Goal: Information Seeking & Learning: Check status

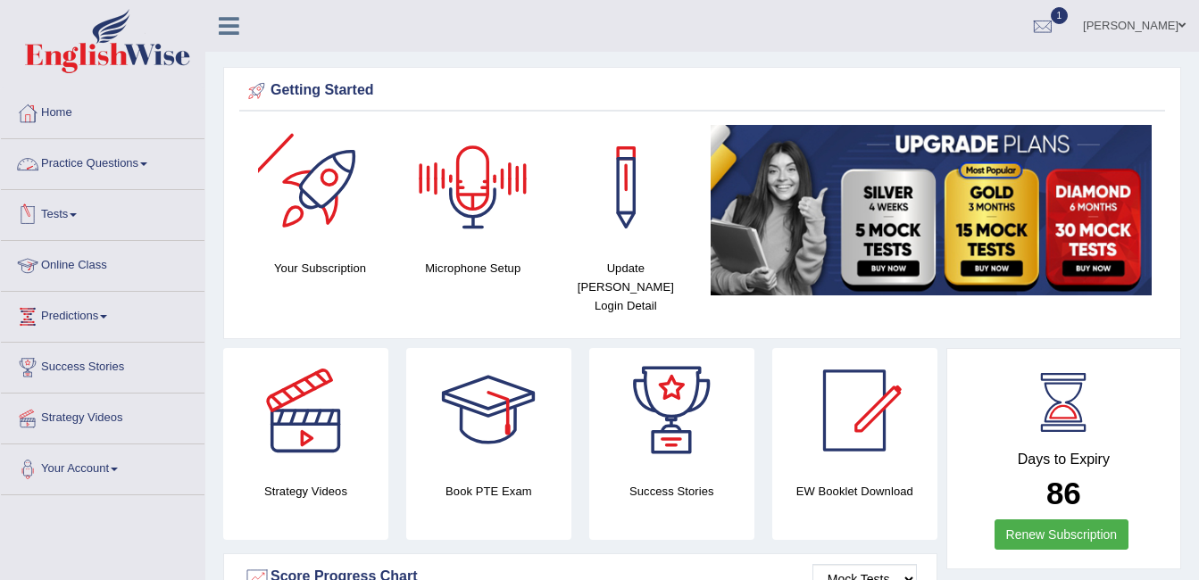
click at [129, 160] on link "Practice Questions" at bounding box center [103, 161] width 204 height 45
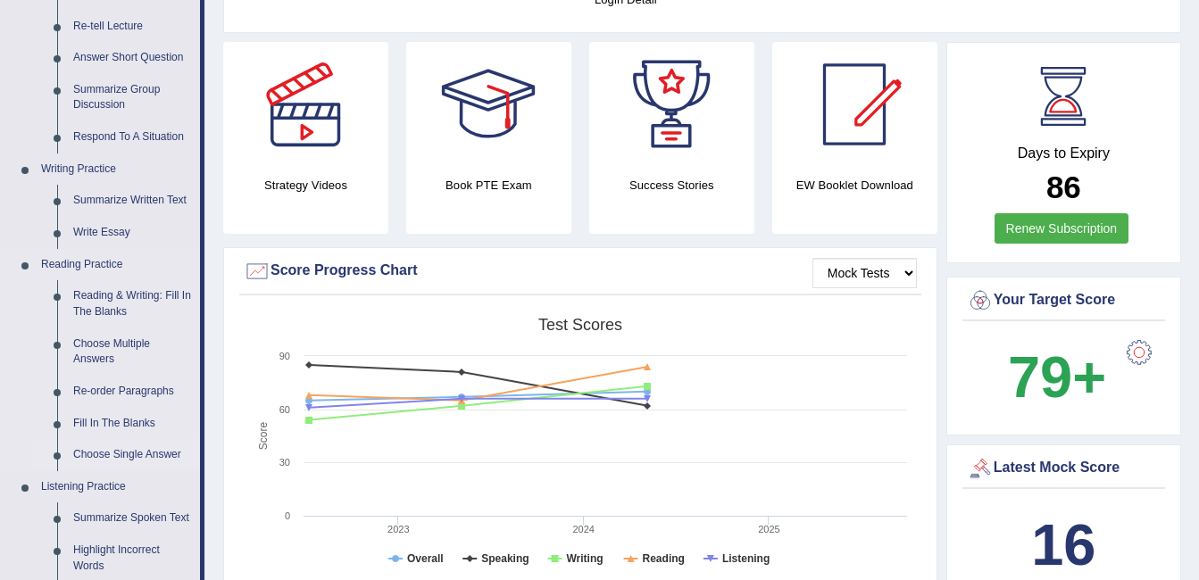
scroll to position [321, 0]
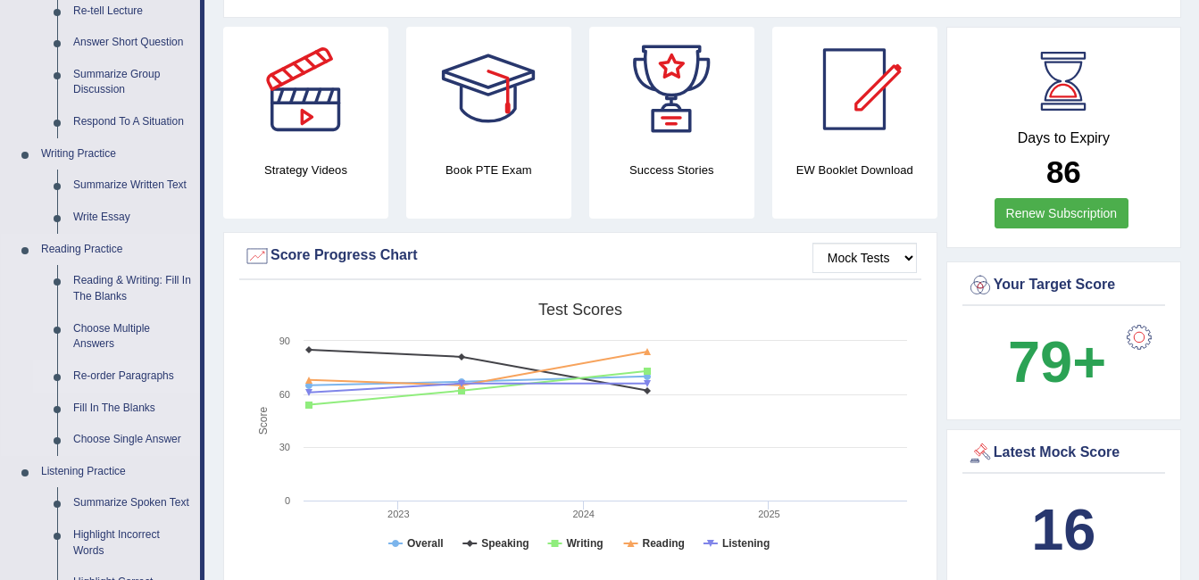
click at [112, 371] on link "Re-order Paragraphs" at bounding box center [132, 377] width 135 height 32
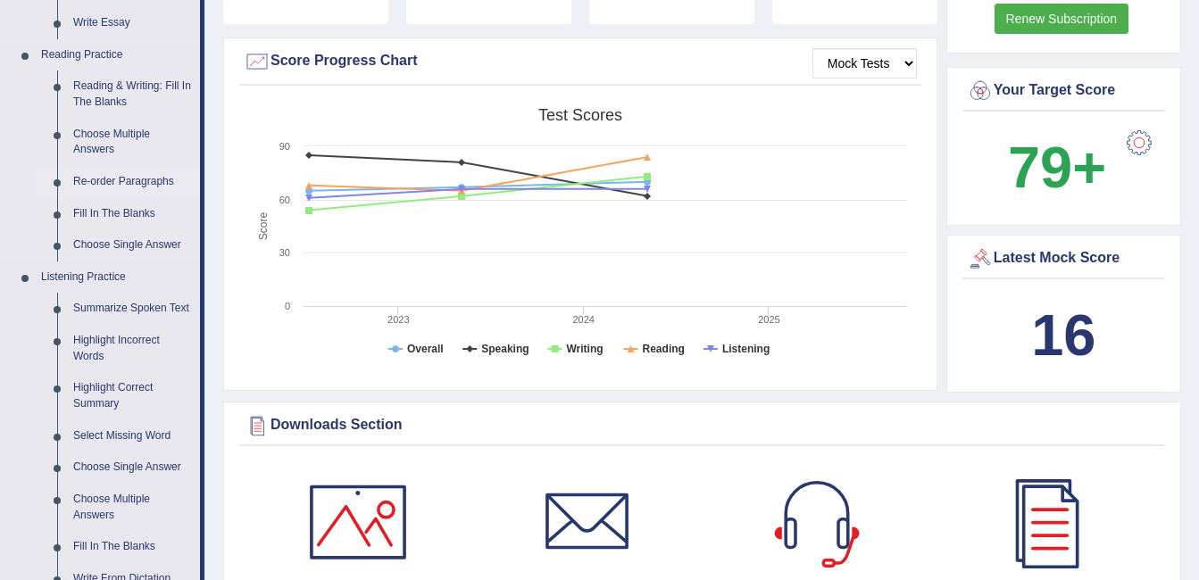
scroll to position [1259, 0]
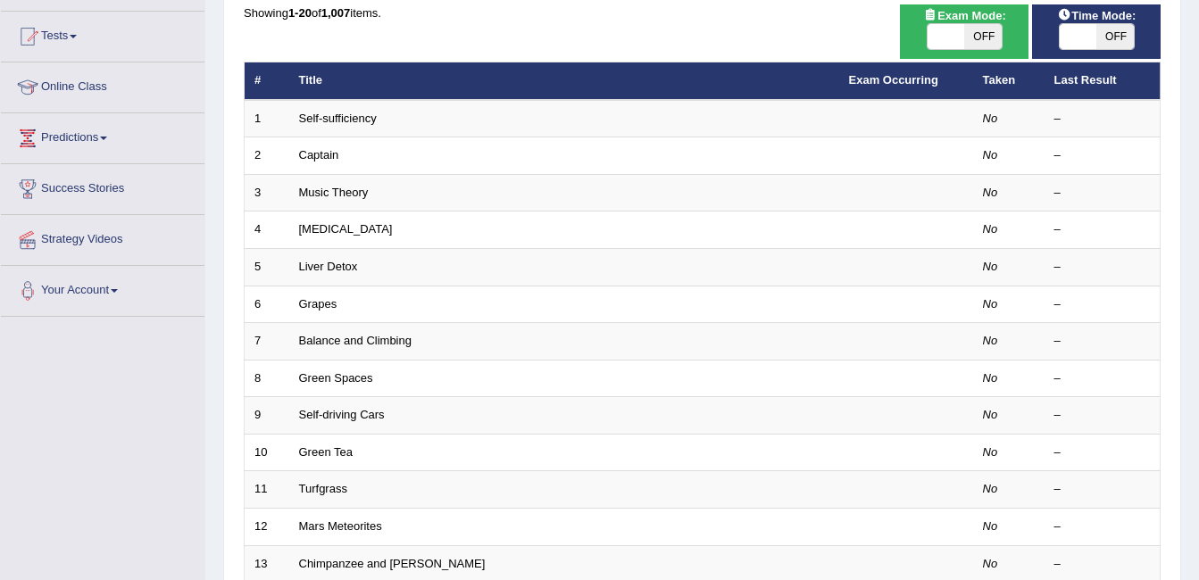
scroll to position [214, 0]
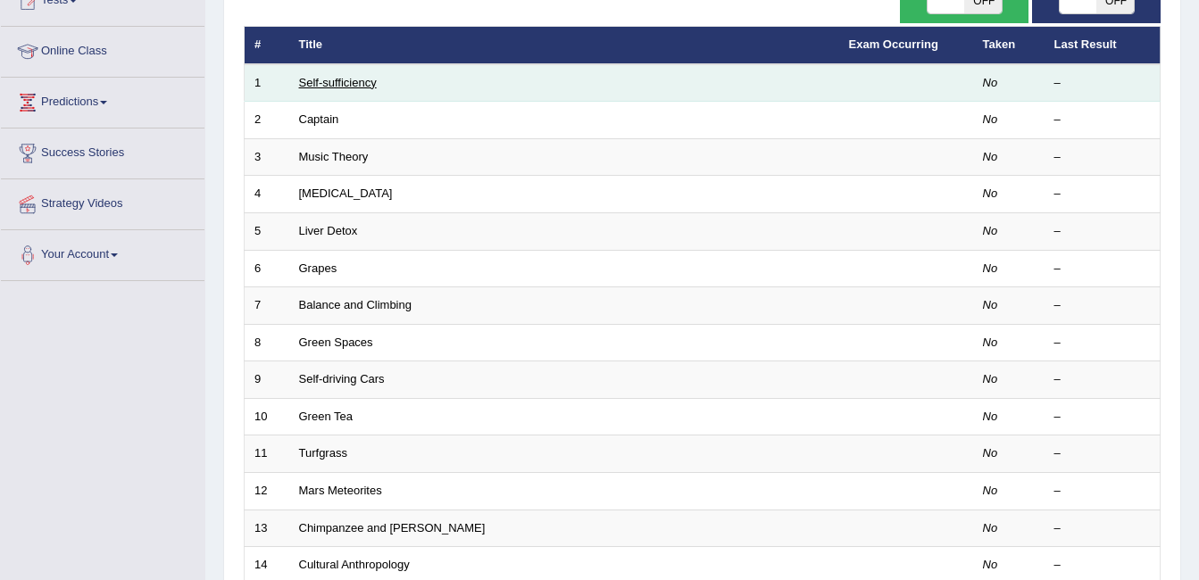
click at [356, 85] on link "Self-sufficiency" at bounding box center [338, 82] width 78 height 13
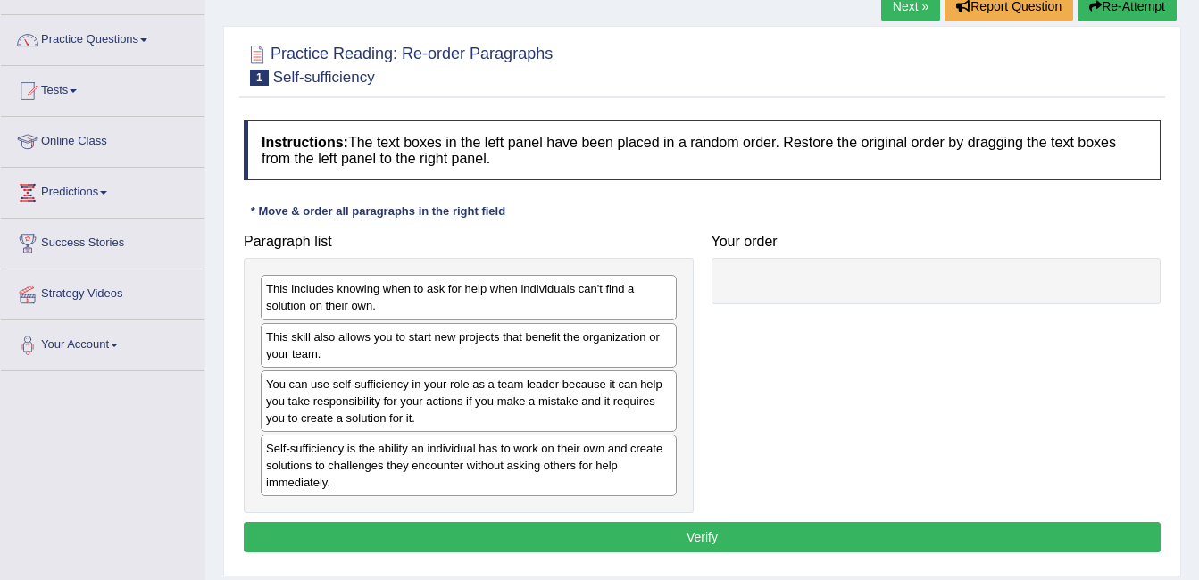
scroll to position [129, 0]
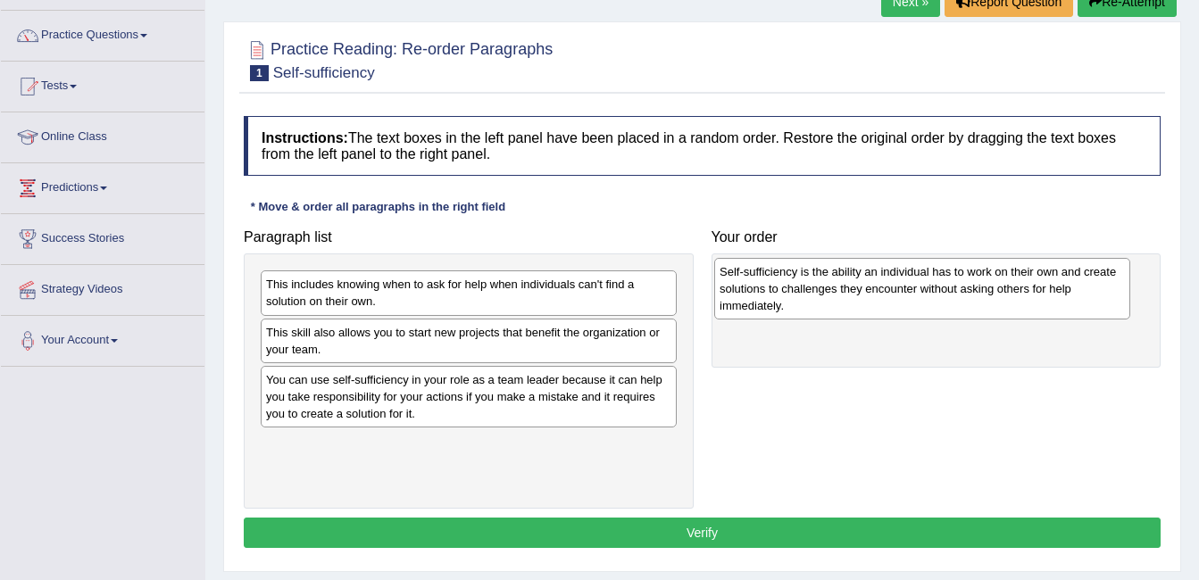
drag, startPoint x: 477, startPoint y: 477, endPoint x: 939, endPoint y: 304, distance: 493.4
click at [939, 304] on div "Self-sufficiency is the ability an individual has to work on their own and crea…" at bounding box center [922, 289] width 416 height 62
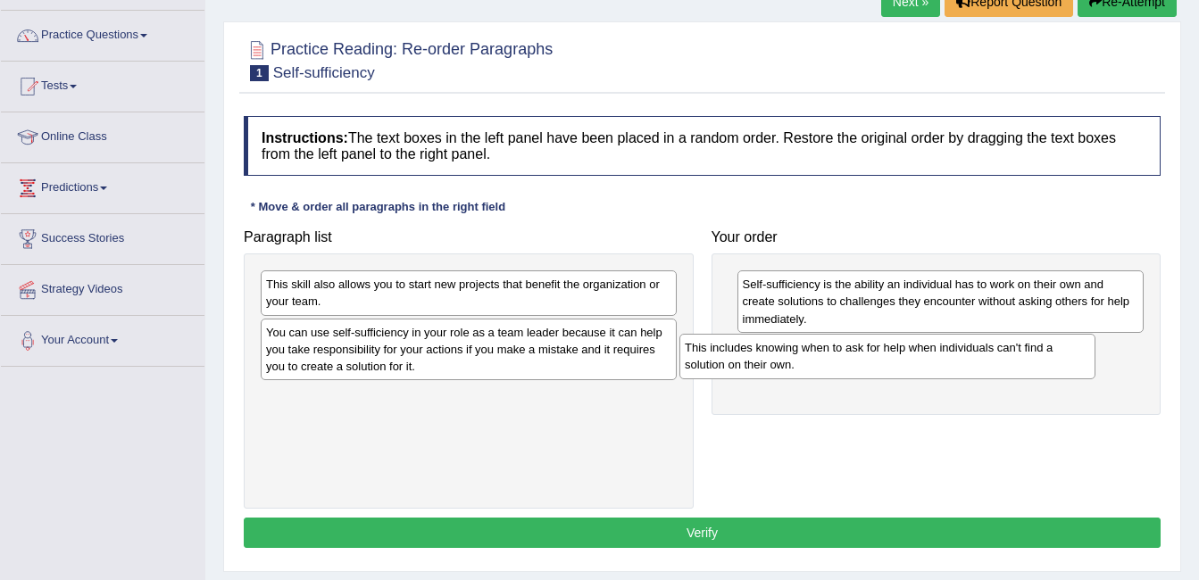
drag, startPoint x: 403, startPoint y: 298, endPoint x: 821, endPoint y: 362, distance: 423.4
click at [821, 362] on div "This includes knowing when to ask for help when individuals can't find a soluti…" at bounding box center [887, 356] width 416 height 45
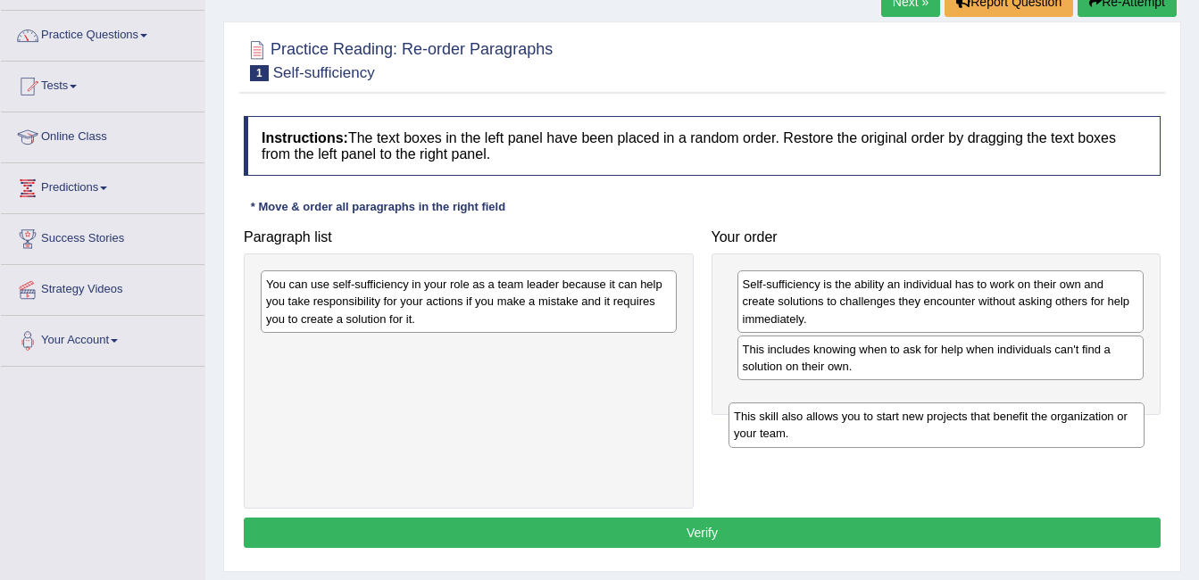
drag, startPoint x: 519, startPoint y: 298, endPoint x: 985, endPoint y: 425, distance: 482.0
click at [987, 428] on div "This skill also allows you to start new projects that benefit the organization …" at bounding box center [936, 425] width 416 height 45
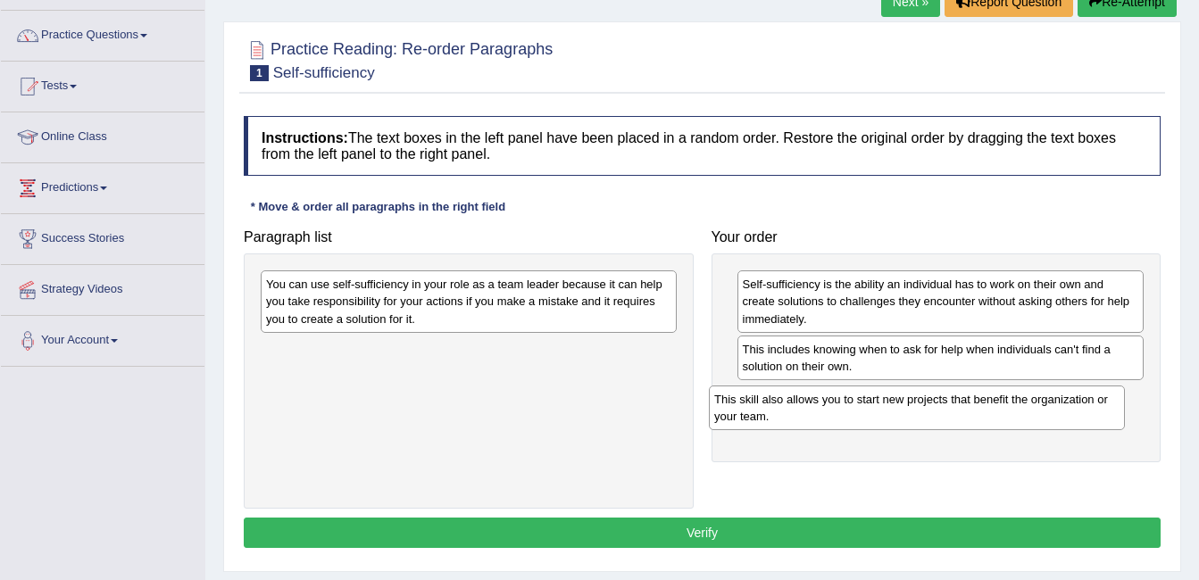
drag, startPoint x: 665, startPoint y: 362, endPoint x: 1135, endPoint y: 400, distance: 472.0
click at [1125, 403] on div "This skill also allows you to start new projects that benefit the organization …" at bounding box center [917, 408] width 416 height 45
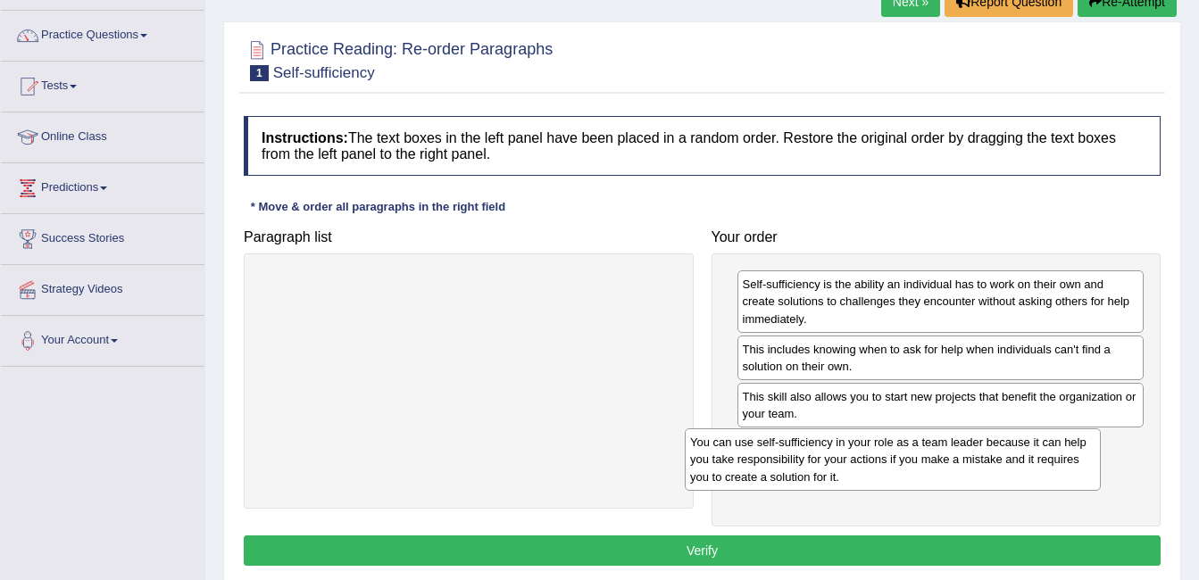
drag, startPoint x: 453, startPoint y: 303, endPoint x: 877, endPoint y: 467, distance: 454.4
click at [877, 466] on div "You can use self-sufficiency in your role as a team leader because it can help …" at bounding box center [893, 459] width 416 height 62
click at [747, 549] on button "Verify" at bounding box center [702, 551] width 917 height 30
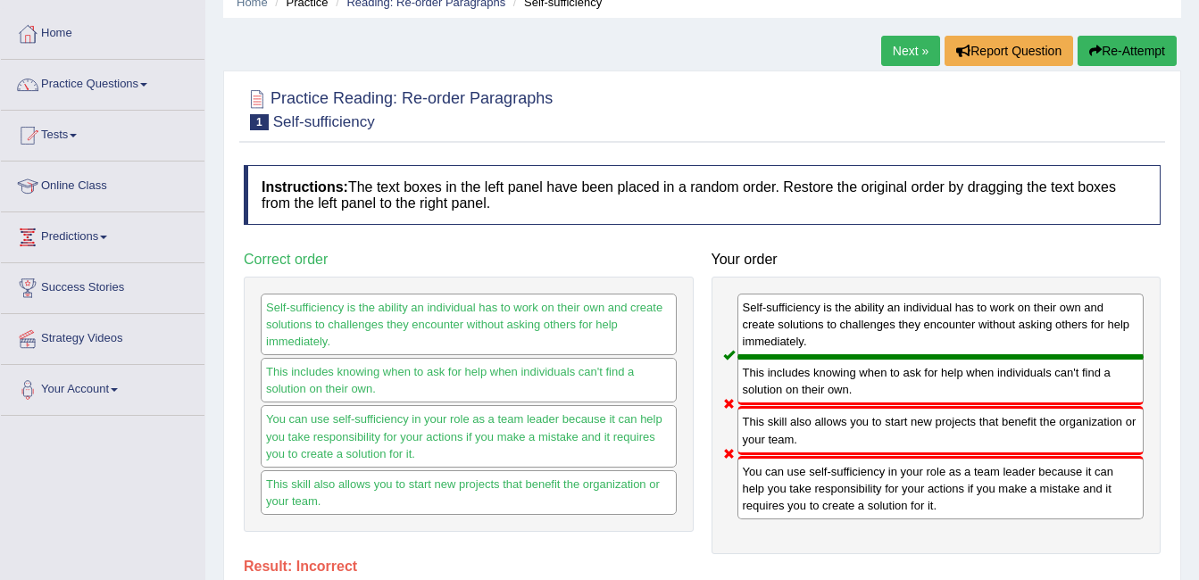
scroll to position [62, 0]
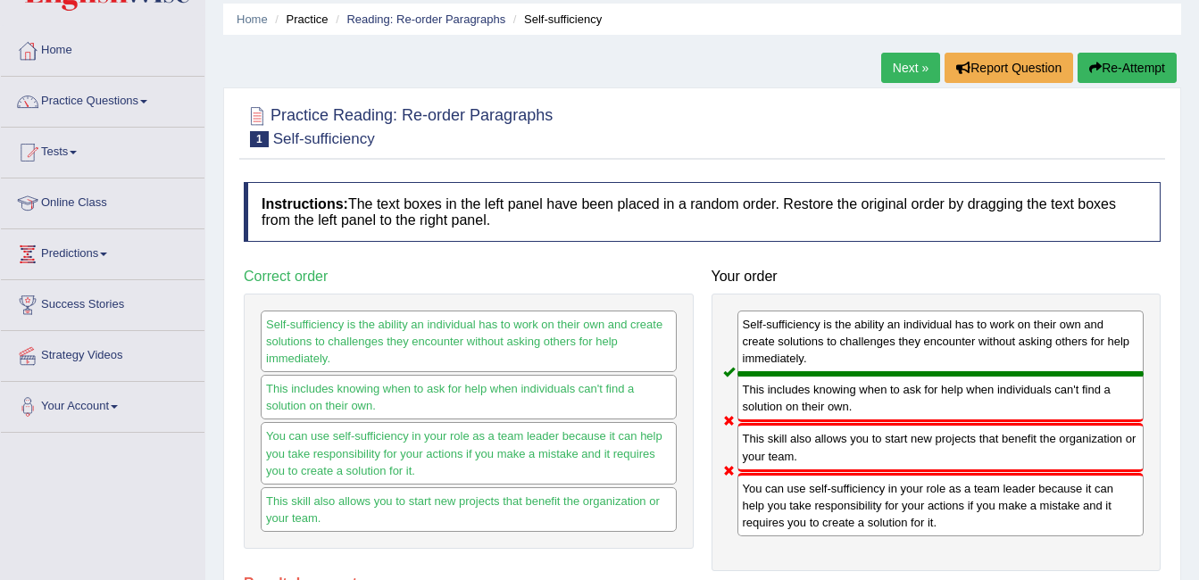
click at [910, 75] on link "Next »" at bounding box center [910, 68] width 59 height 30
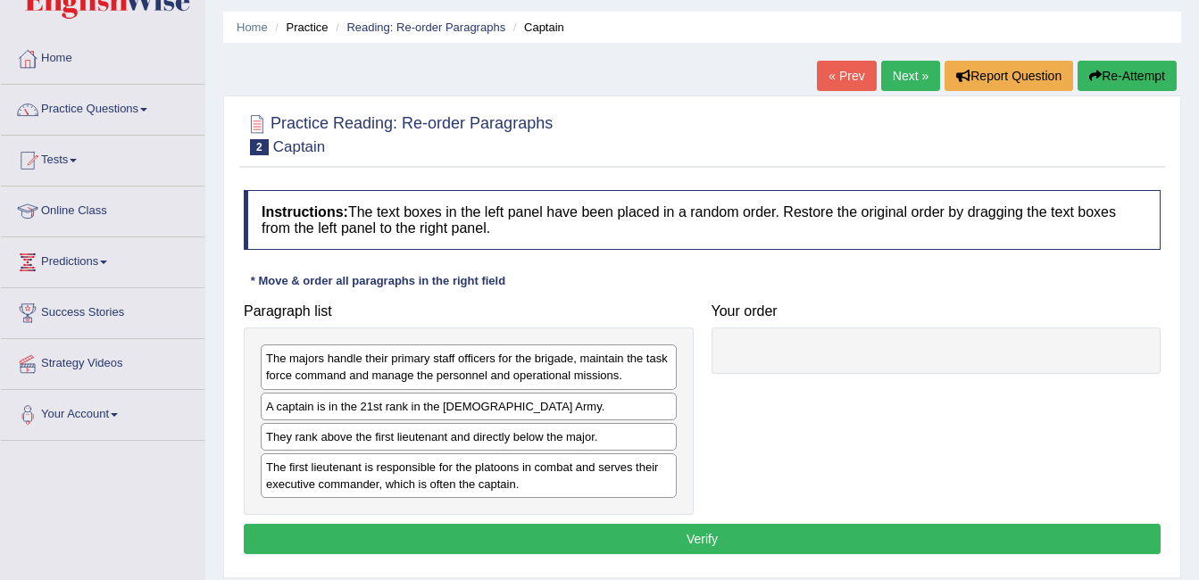
scroll to position [62, 0]
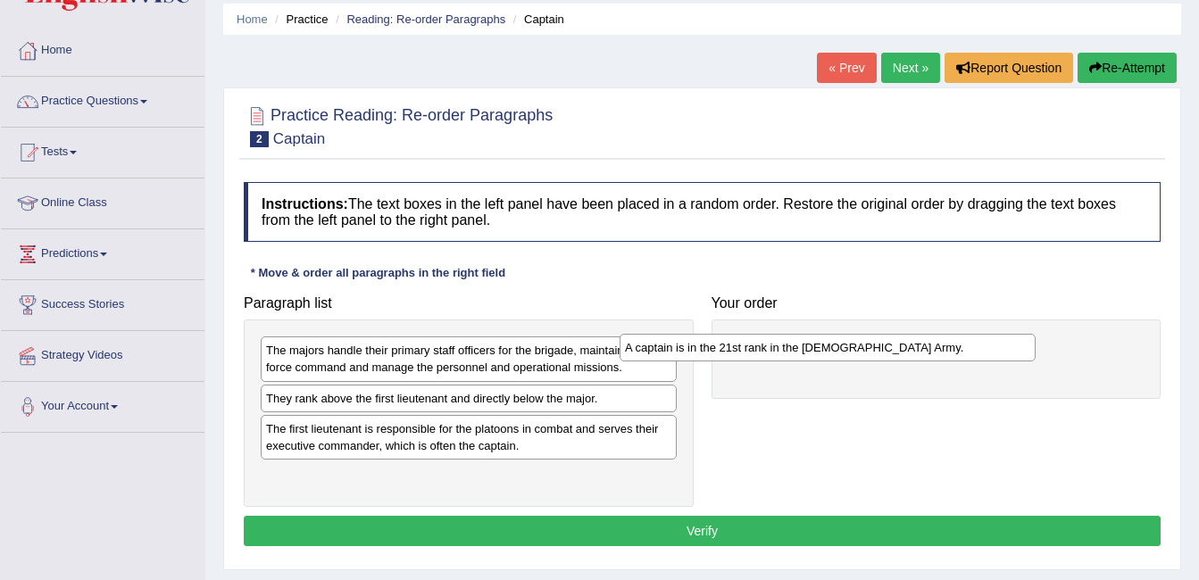
drag, startPoint x: 361, startPoint y: 401, endPoint x: 773, endPoint y: 338, distance: 417.1
click at [773, 338] on div "A captain is in the 21st rank in the US Army." at bounding box center [827, 348] width 416 height 28
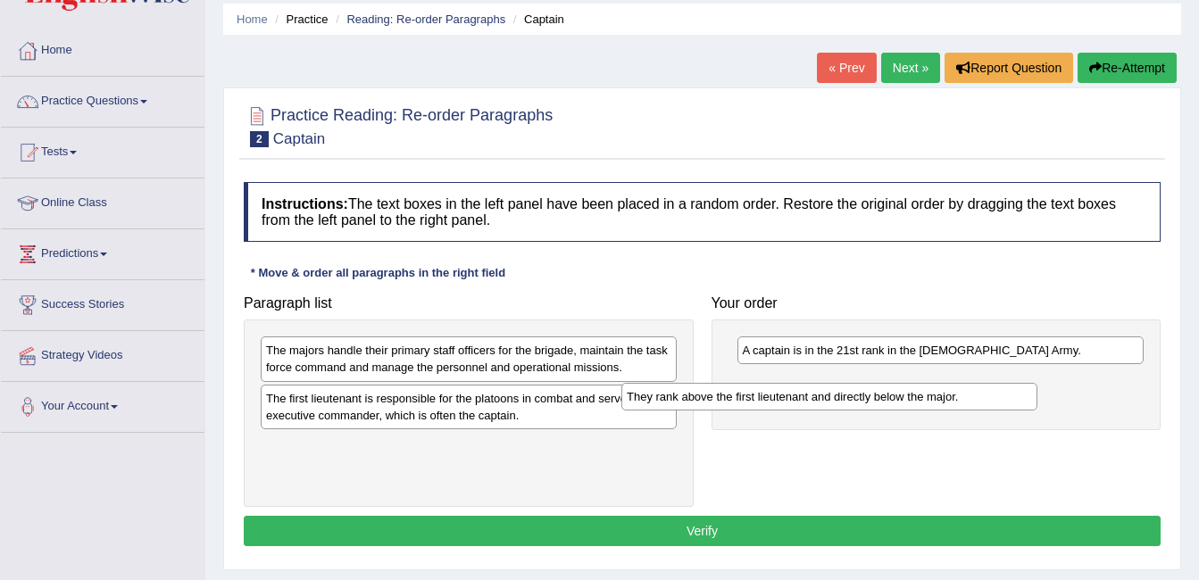
drag, startPoint x: 441, startPoint y: 399, endPoint x: 802, endPoint y: 395, distance: 360.6
click at [802, 395] on div "They rank above the first lieutenant and directly below the major." at bounding box center [829, 397] width 416 height 28
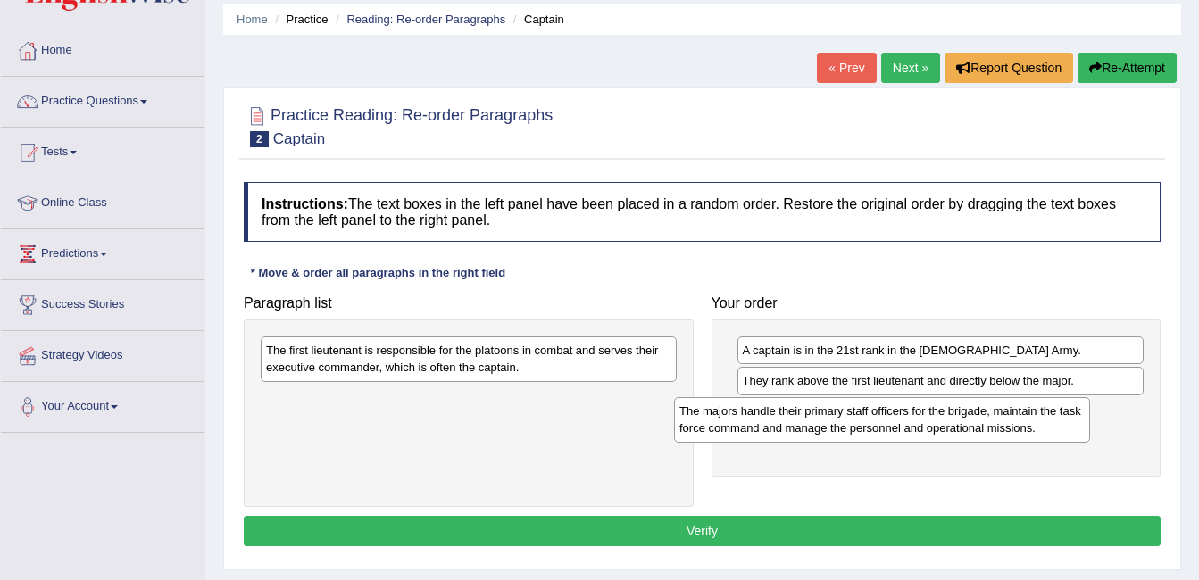
drag, startPoint x: 423, startPoint y: 344, endPoint x: 836, endPoint y: 404, distance: 417.7
click at [836, 404] on div "The majors handle their primary staff officers for the brigade, maintain the ta…" at bounding box center [882, 419] width 416 height 45
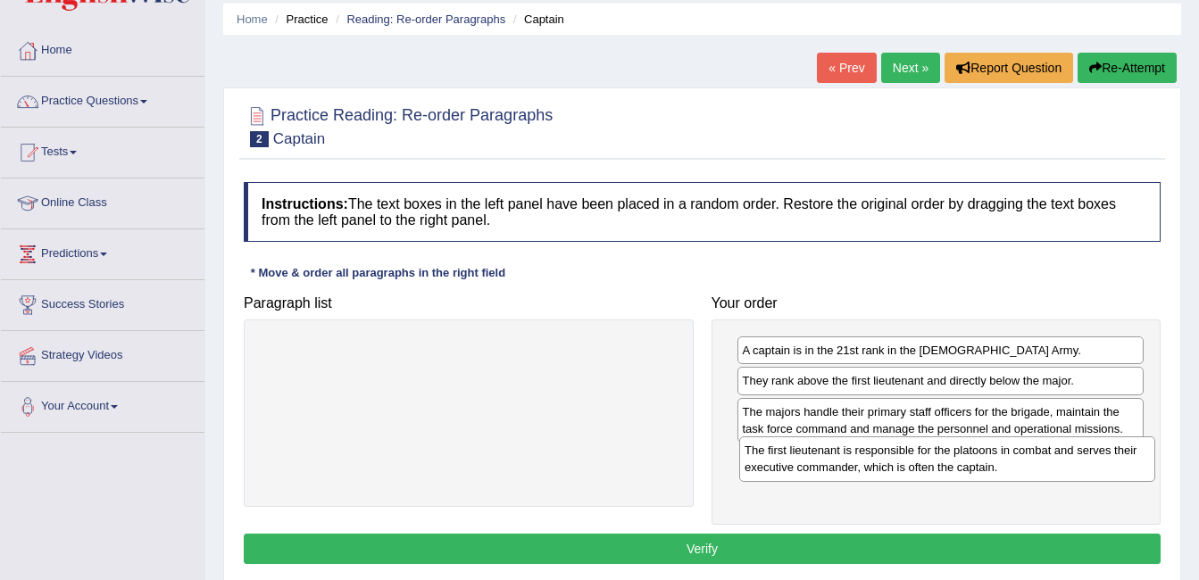
drag, startPoint x: 392, startPoint y: 358, endPoint x: 869, endPoint y: 458, distance: 487.9
click at [869, 458] on div "The first lieutenant is responsible for the platoons in combat and serves their…" at bounding box center [947, 458] width 416 height 45
click at [725, 540] on button "Verify" at bounding box center [702, 549] width 917 height 30
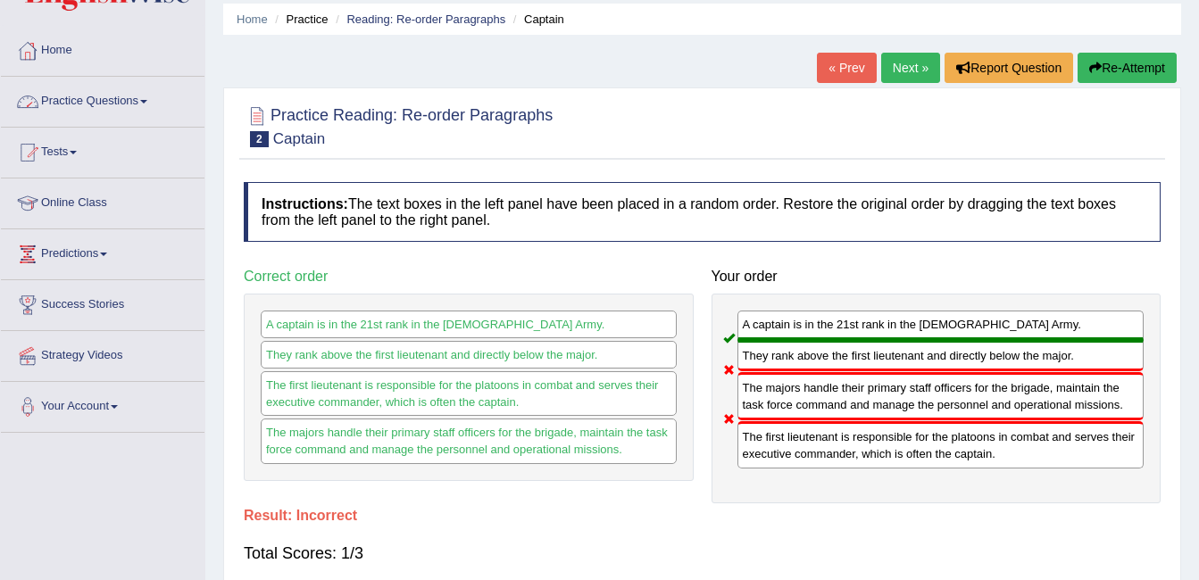
click at [61, 57] on link "Home" at bounding box center [103, 48] width 204 height 45
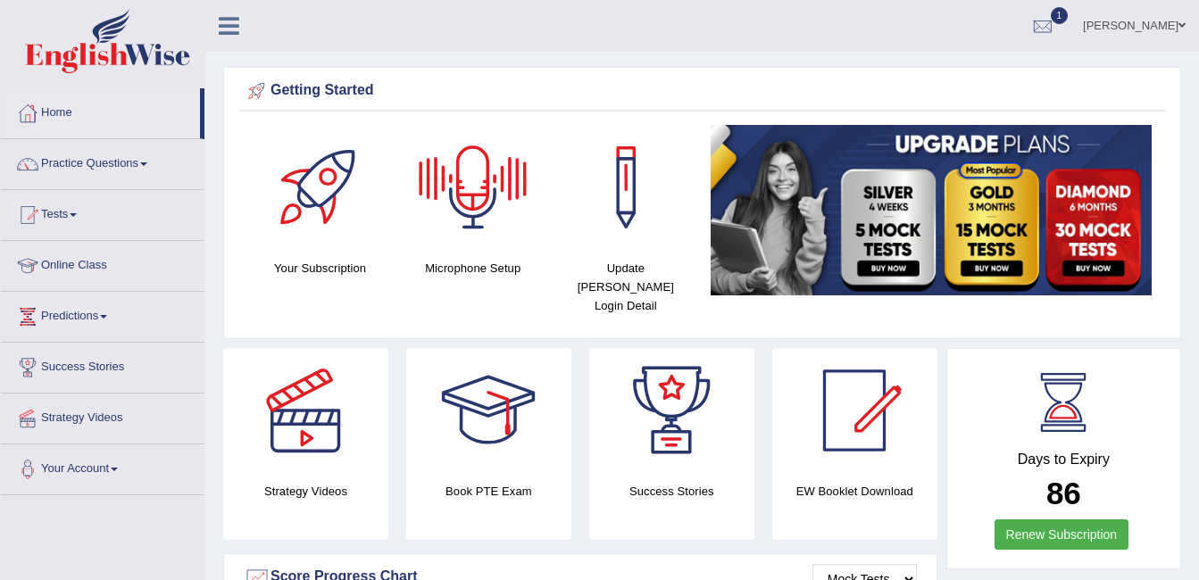
click at [479, 192] on div at bounding box center [473, 187] width 125 height 125
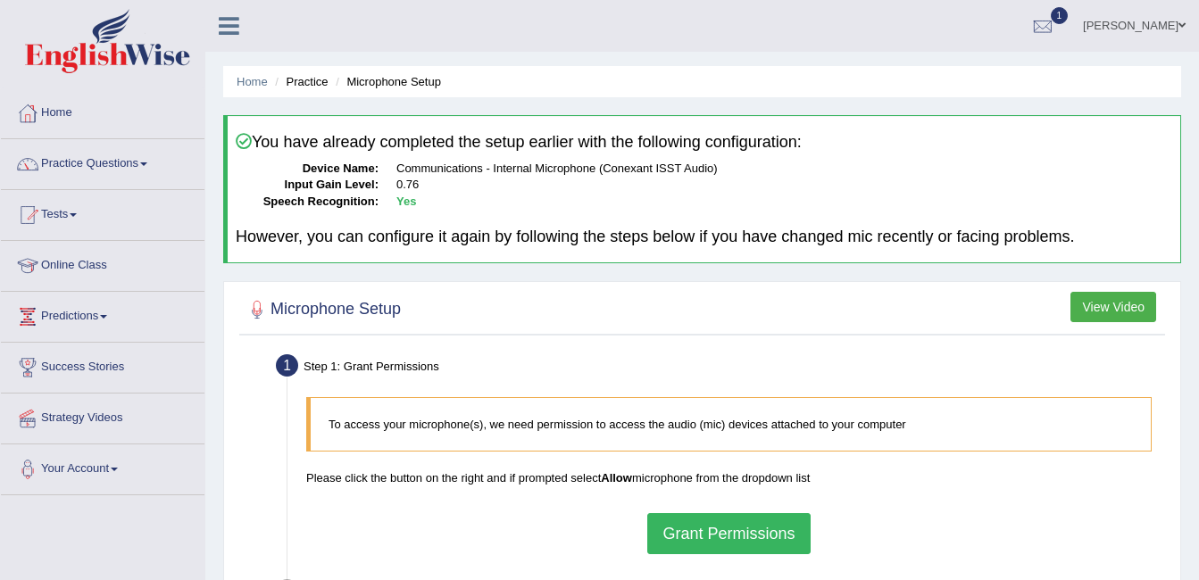
click at [1132, 34] on link "[PERSON_NAME]" at bounding box center [1133, 23] width 129 height 46
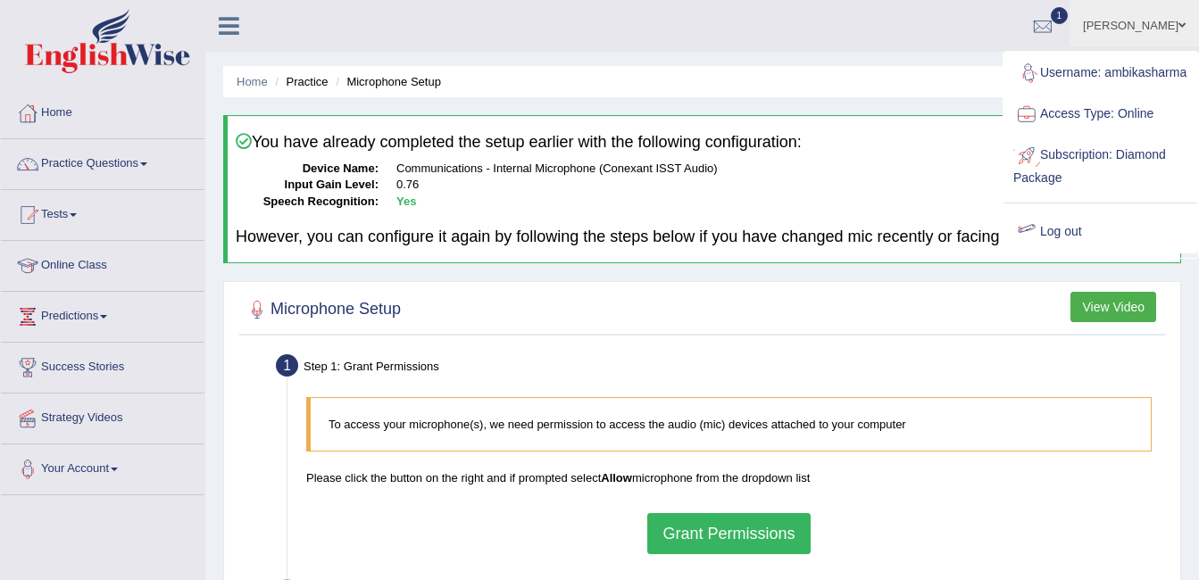
click at [1051, 245] on link "Log out" at bounding box center [1100, 232] width 193 height 41
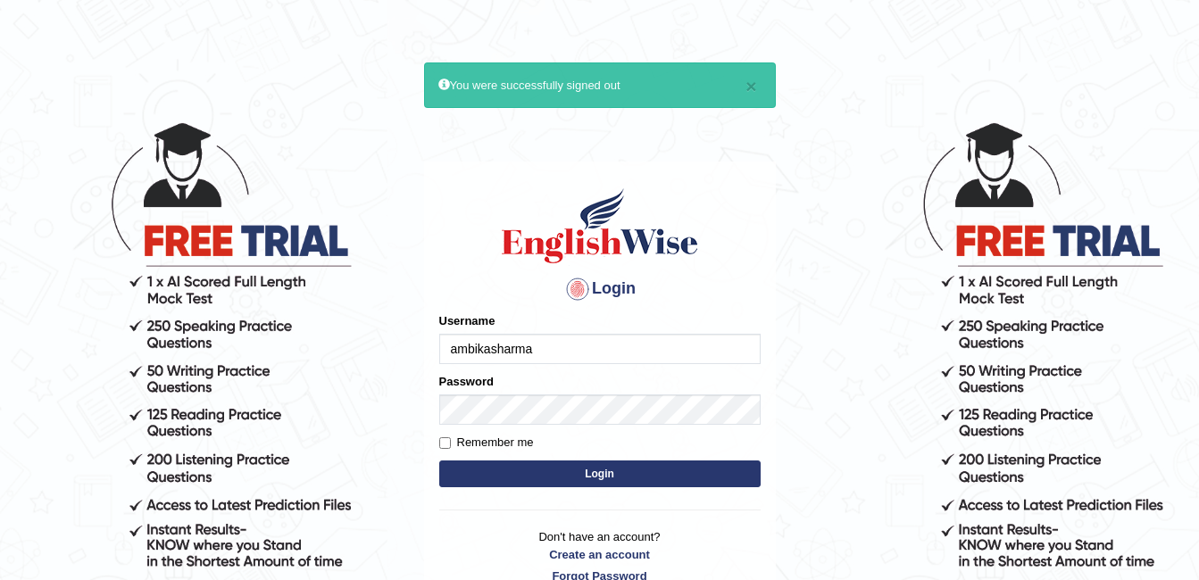
click at [543, 356] on input "ambikasharma" at bounding box center [599, 349] width 321 height 30
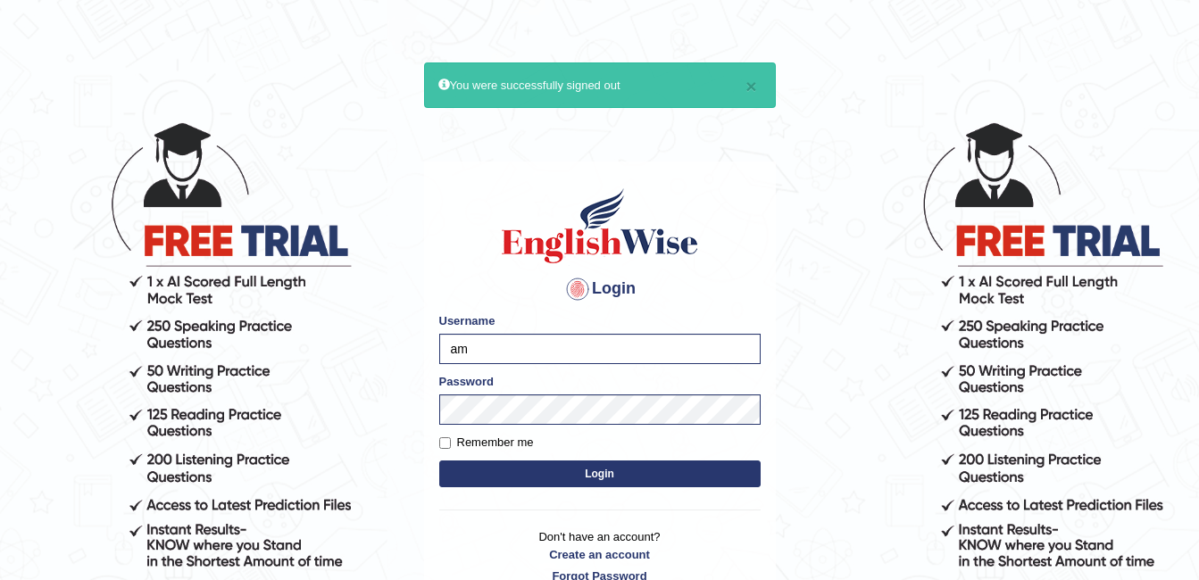
type input "a"
type input "Velorine"
click at [592, 466] on button "Login" at bounding box center [599, 474] width 321 height 27
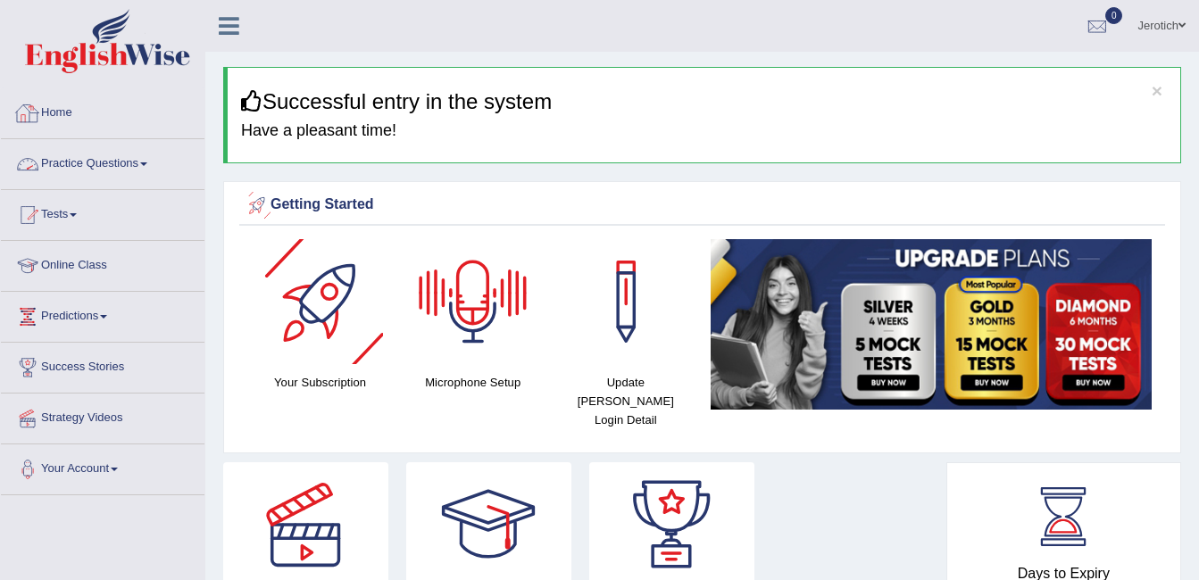
click at [83, 166] on link "Practice Questions" at bounding box center [103, 161] width 204 height 45
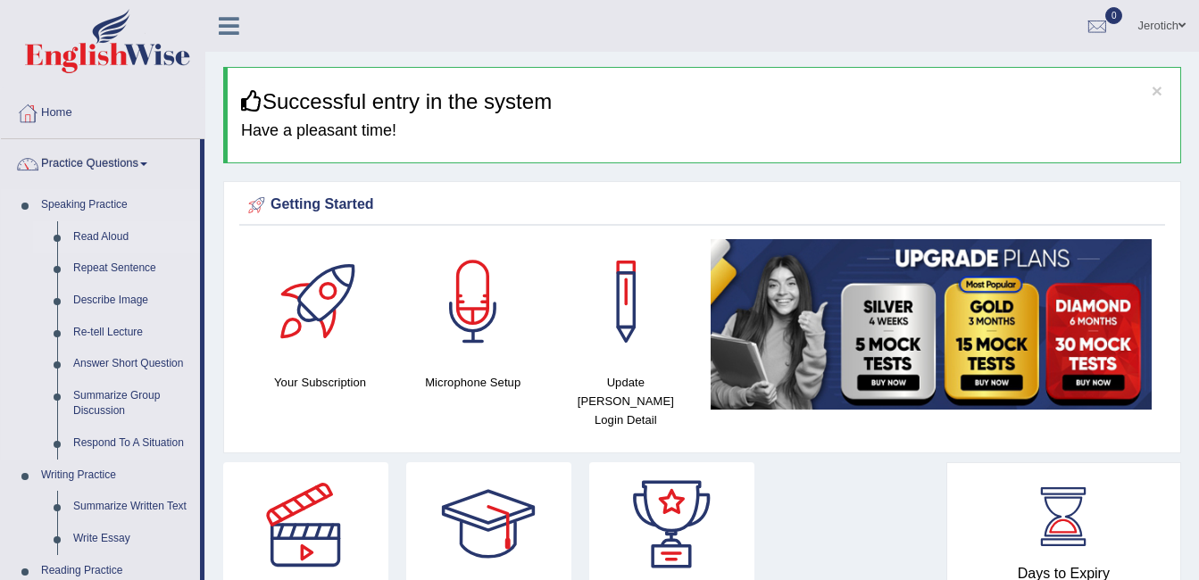
click at [105, 238] on link "Read Aloud" at bounding box center [132, 237] width 135 height 32
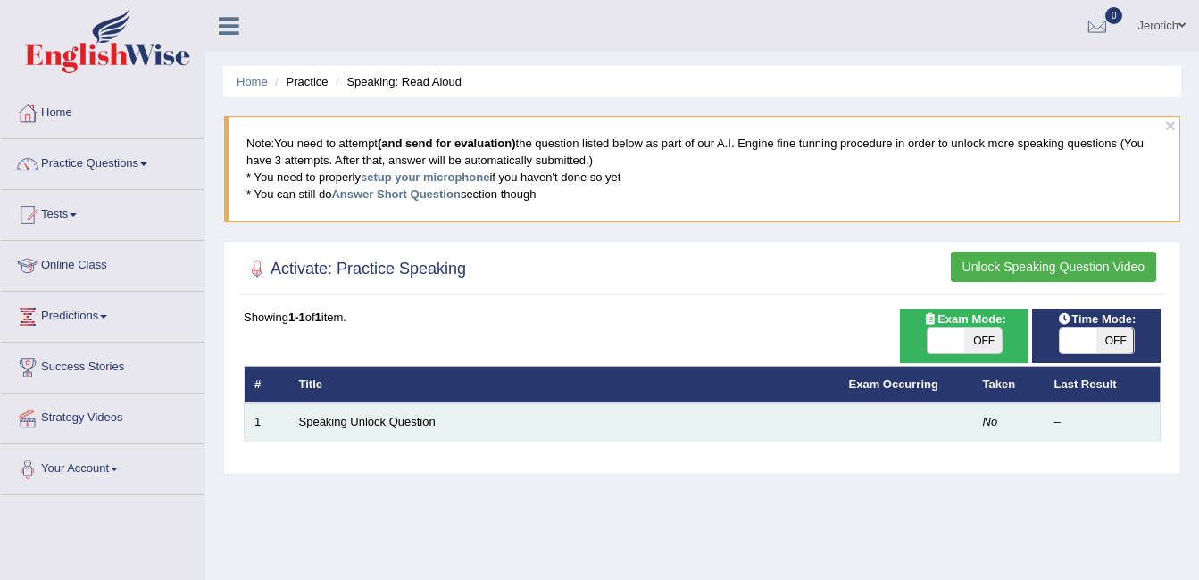
click at [375, 424] on link "Speaking Unlock Question" at bounding box center [367, 421] width 137 height 13
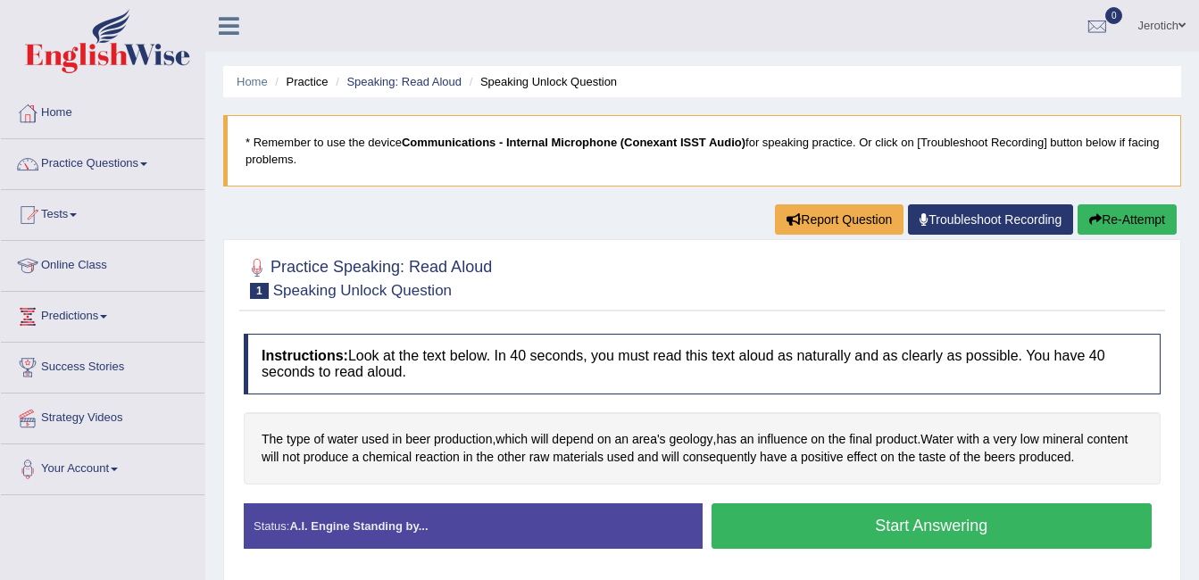
click at [871, 515] on button "Start Answering" at bounding box center [931, 526] width 441 height 46
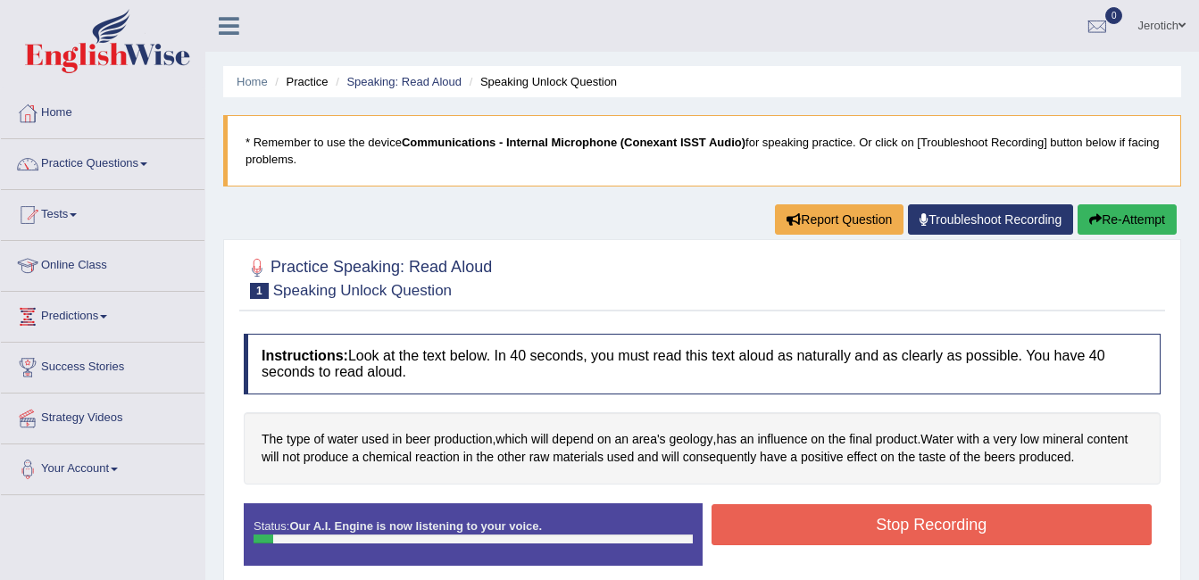
click at [834, 529] on button "Stop Recording" at bounding box center [931, 524] width 441 height 41
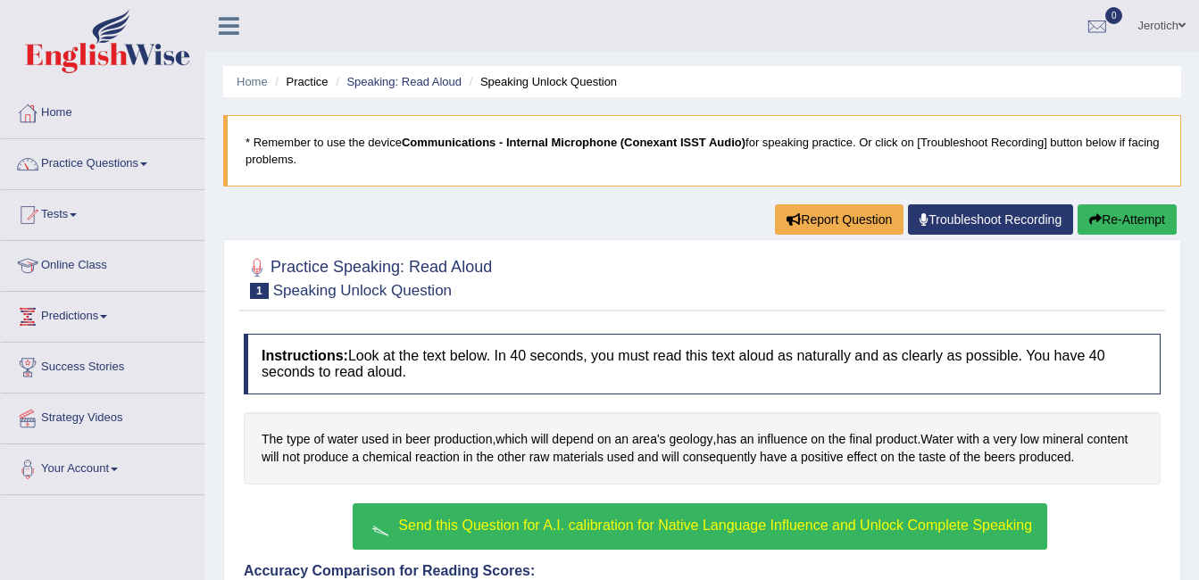
click at [604, 527] on span "Send this Question for A.I. calibration for Native Language Influence and Unloc…" at bounding box center [715, 525] width 634 height 15
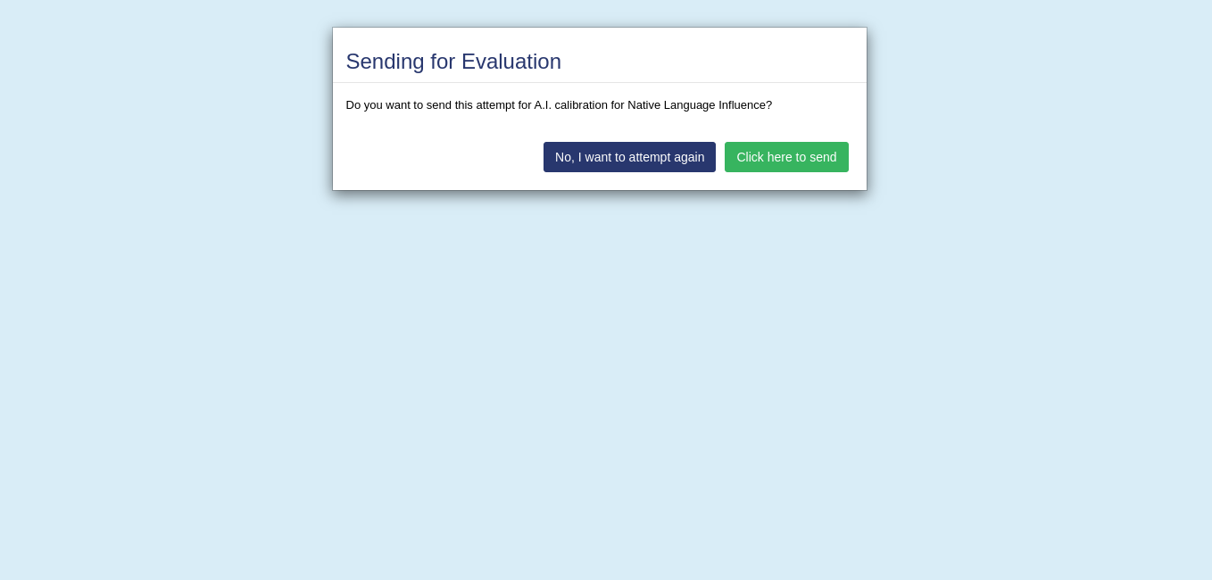
click at [751, 159] on button "Click here to send" at bounding box center [786, 157] width 123 height 30
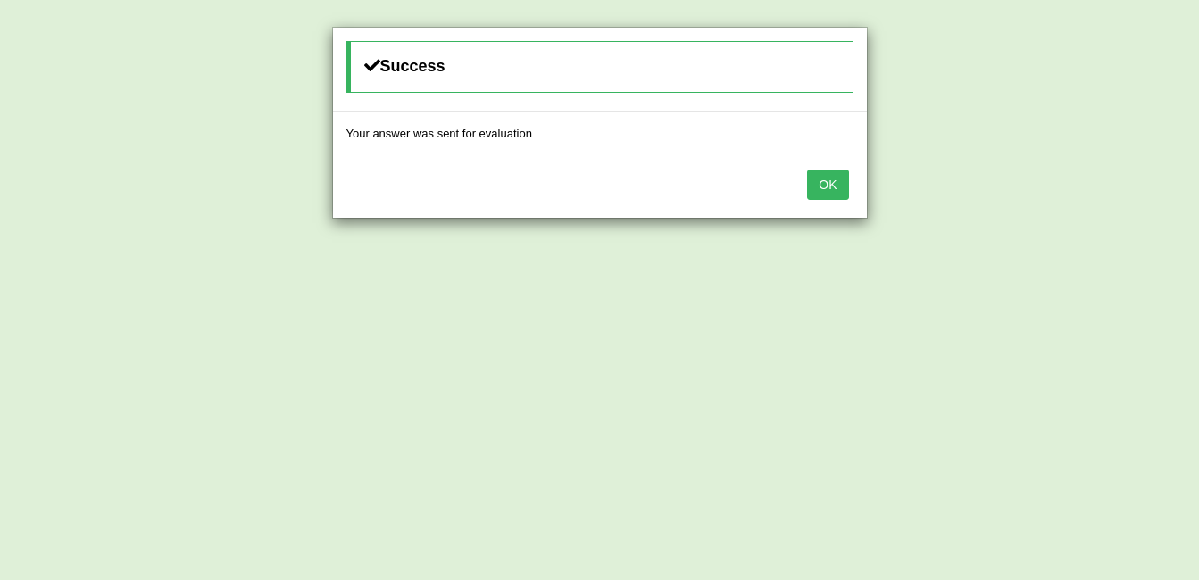
click at [818, 201] on div "OK" at bounding box center [600, 186] width 534 height 62
click at [818, 191] on button "OK" at bounding box center [827, 185] width 41 height 30
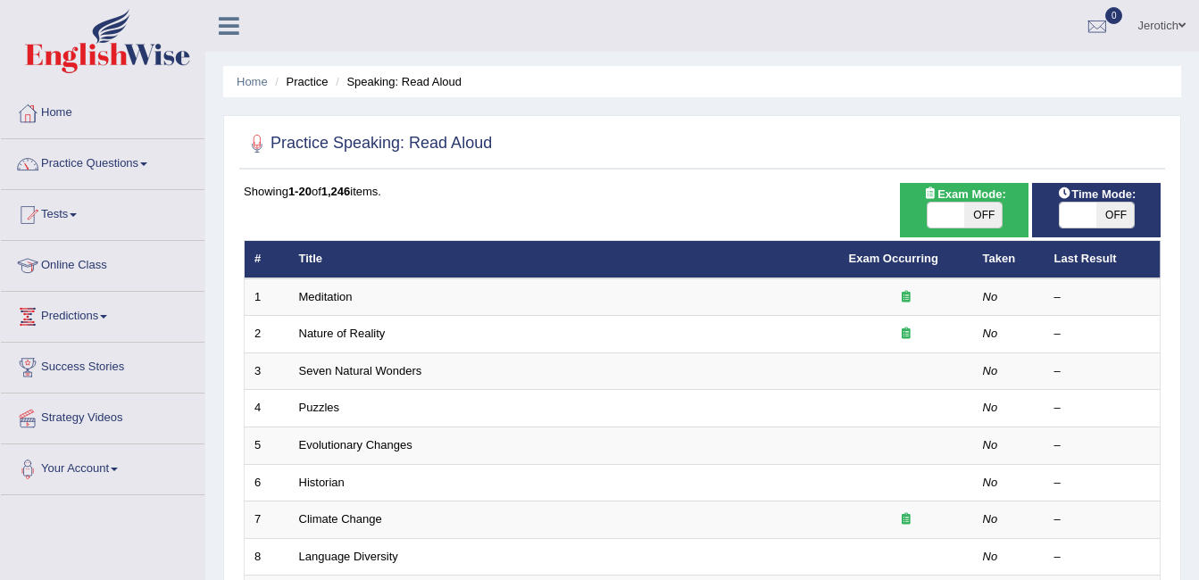
click at [1150, 22] on link "Jerotich" at bounding box center [1161, 23] width 75 height 46
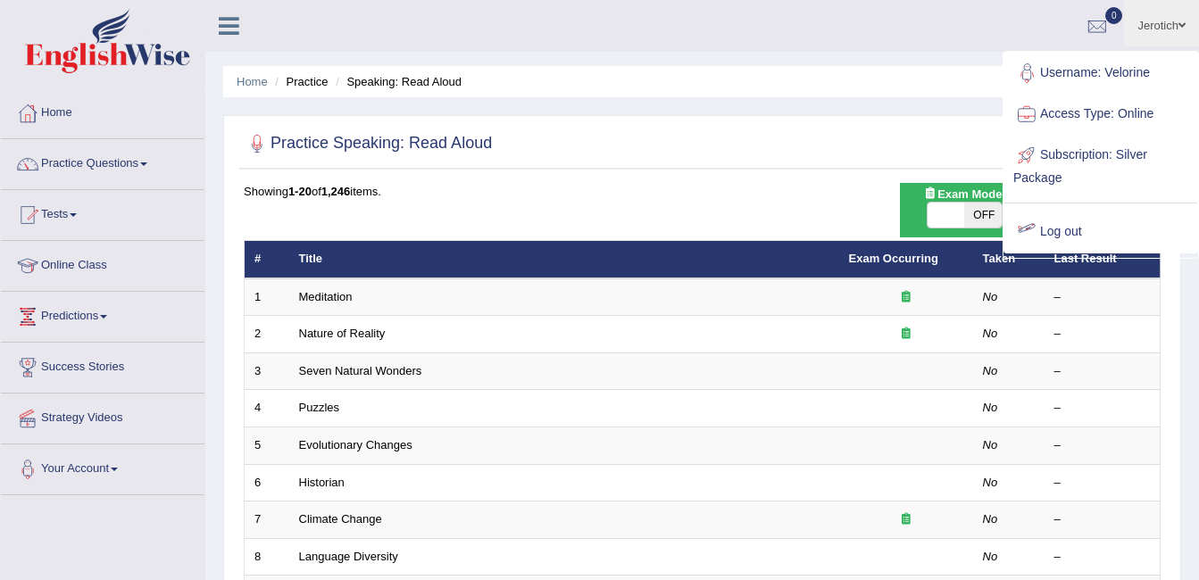
click at [1044, 234] on link "Log out" at bounding box center [1100, 232] width 193 height 41
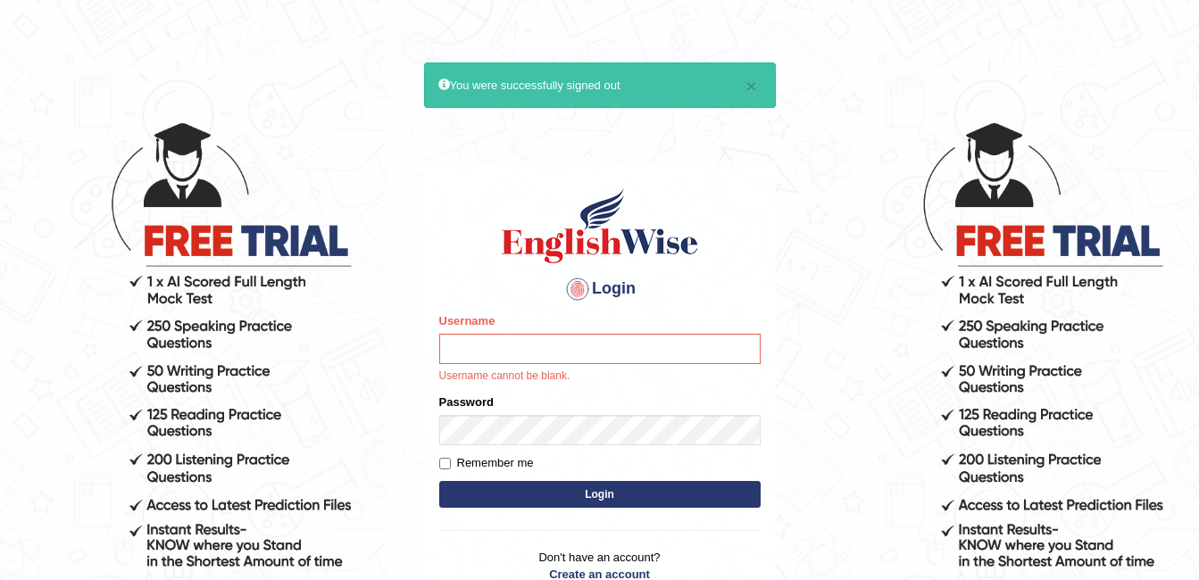
click at [580, 344] on input "Username" at bounding box center [599, 349] width 321 height 30
click at [465, 348] on input "Username" at bounding box center [599, 349] width 321 height 30
type input "ambikasharma"
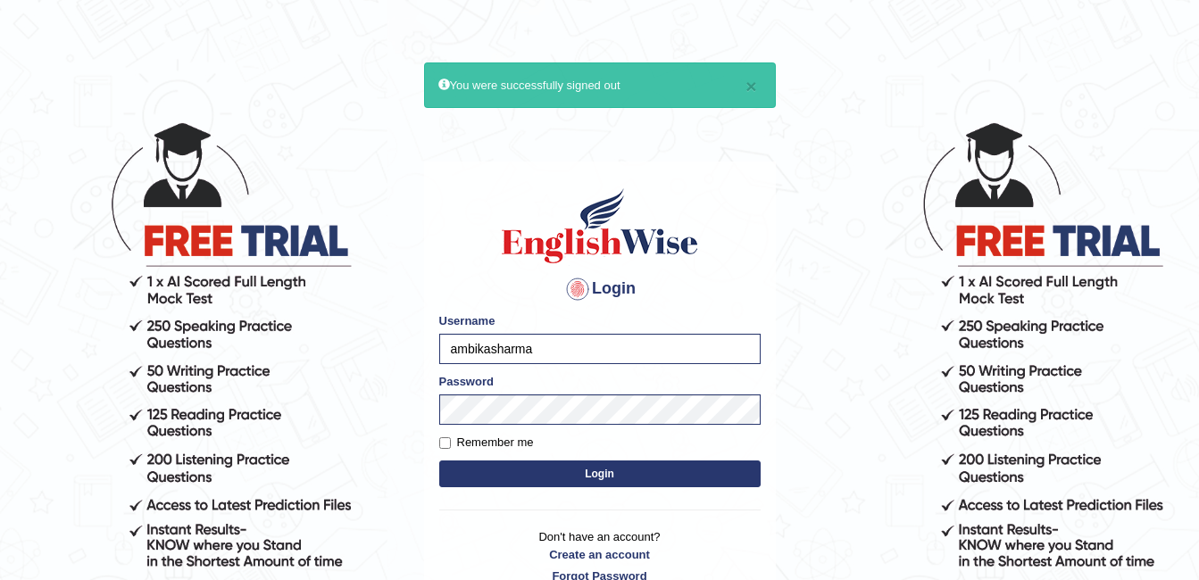
click at [470, 437] on label "Remember me" at bounding box center [486, 443] width 95 height 18
click at [451, 437] on input "Remember me" at bounding box center [445, 443] width 12 height 12
checkbox input "true"
click at [496, 476] on button "Login" at bounding box center [599, 474] width 321 height 27
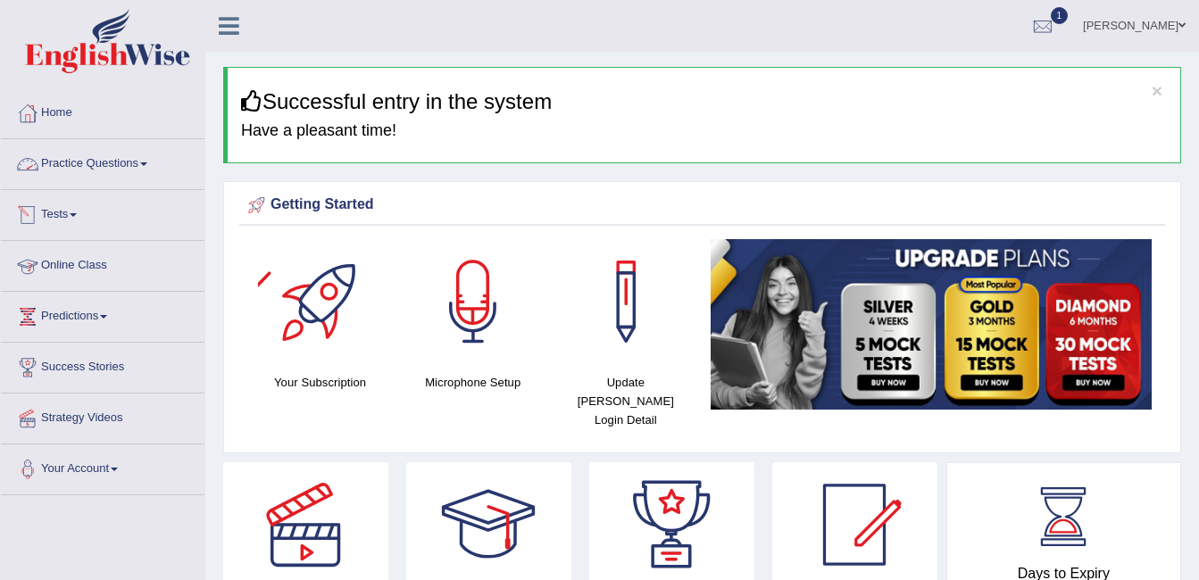
click at [140, 157] on link "Practice Questions" at bounding box center [103, 161] width 204 height 45
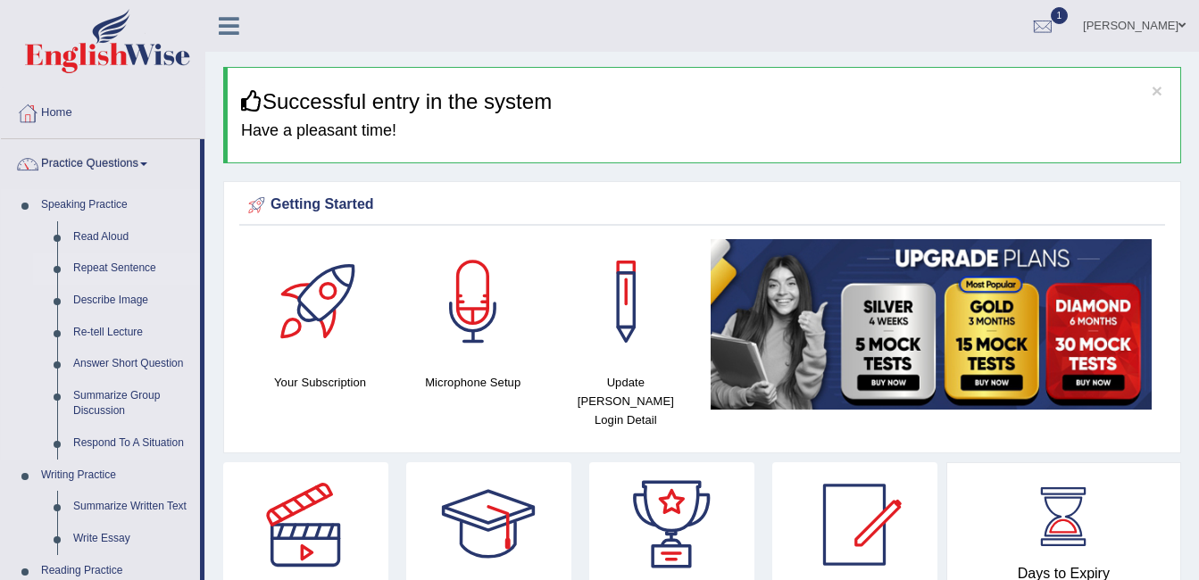
click at [132, 270] on link "Repeat Sentence" at bounding box center [132, 269] width 135 height 32
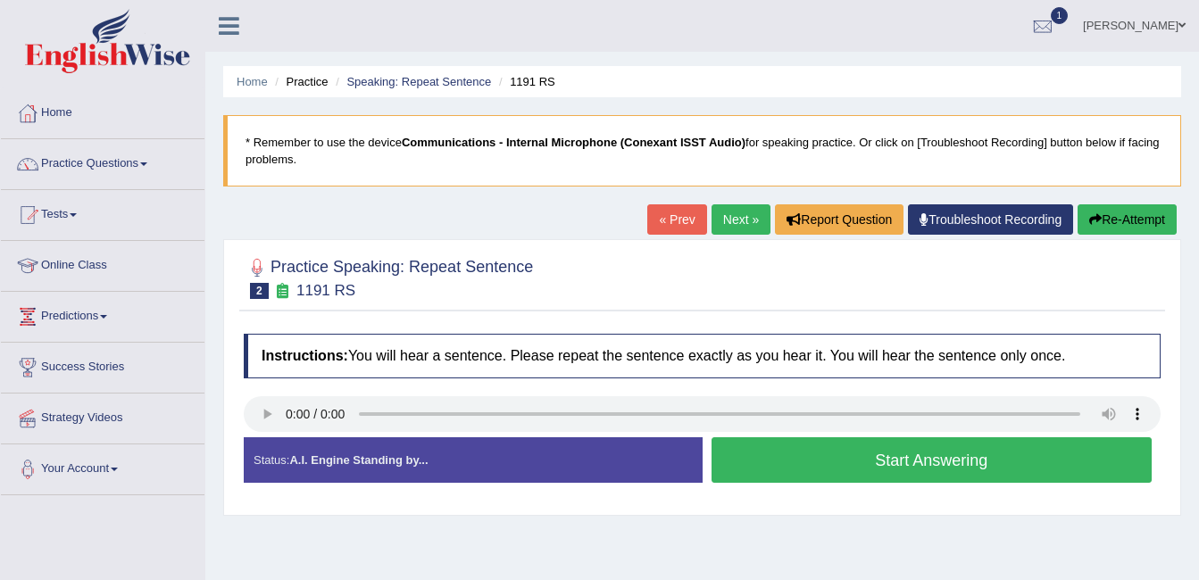
click at [1121, 15] on link "ambika sharma" at bounding box center [1133, 23] width 129 height 46
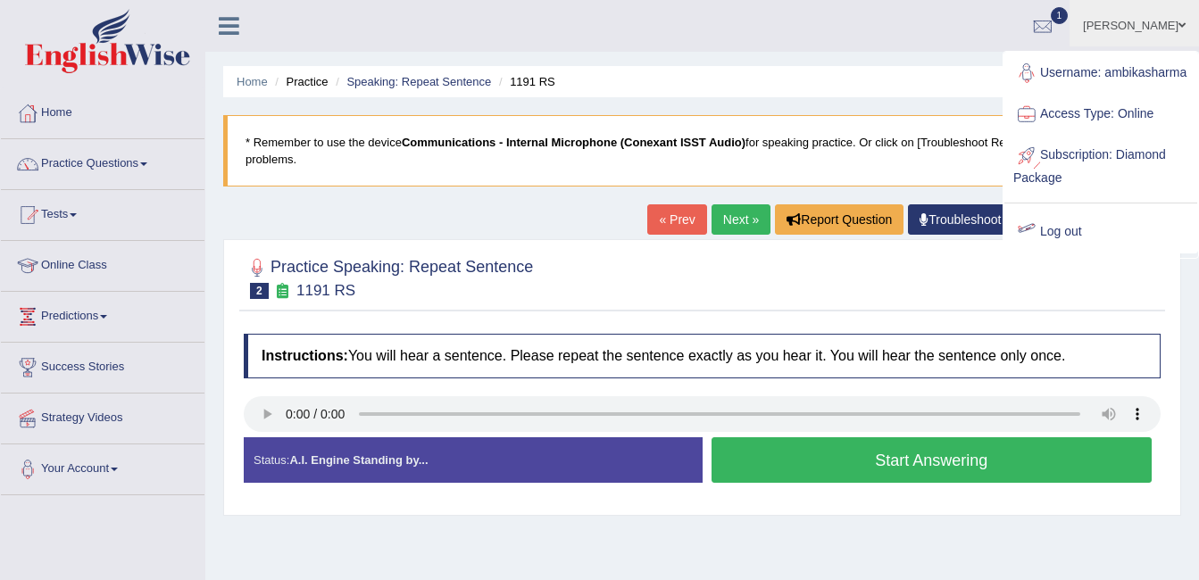
click at [1050, 237] on link "Log out" at bounding box center [1100, 232] width 193 height 41
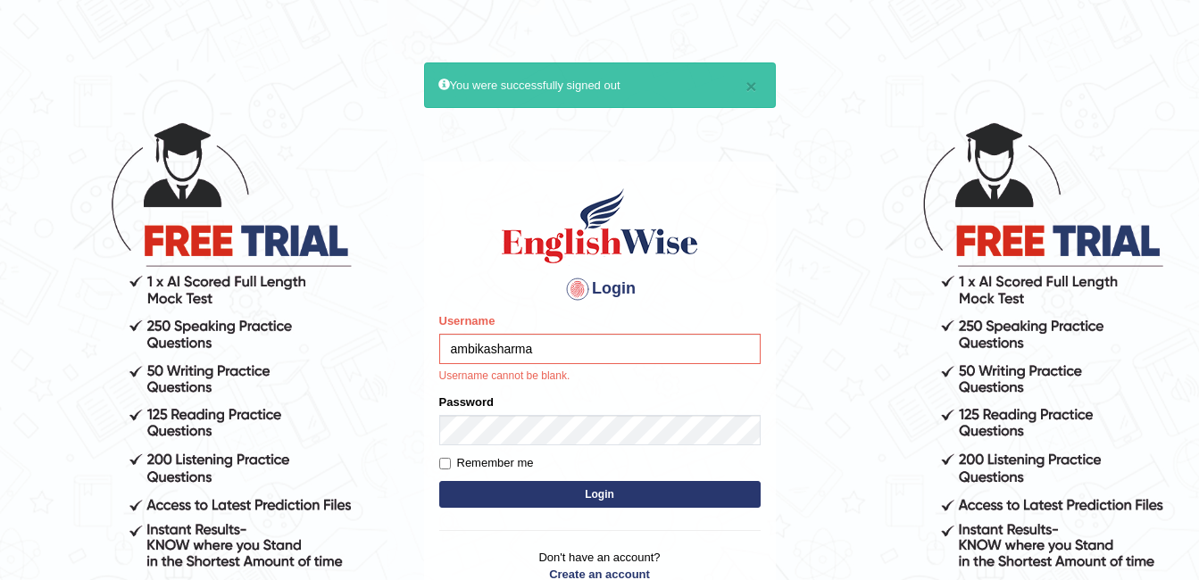
click at [534, 345] on input "ambikasharma" at bounding box center [599, 349] width 321 height 30
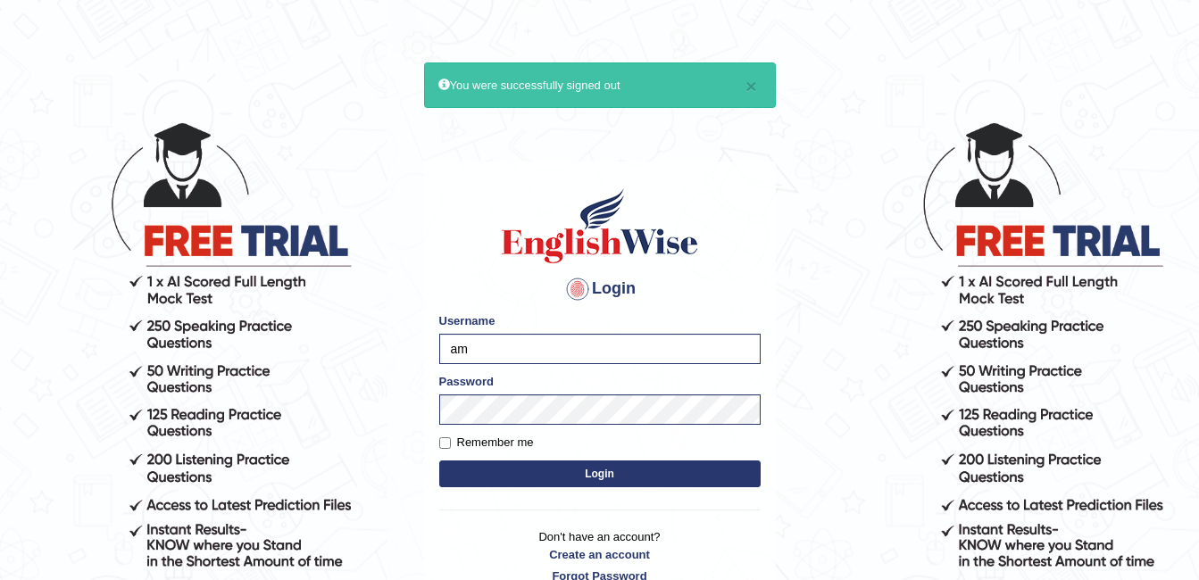
type input "a"
click at [534, 345] on input "Username" at bounding box center [599, 349] width 321 height 30
type input "[PERSON_NAME]"
click at [604, 474] on button "Login" at bounding box center [599, 474] width 321 height 27
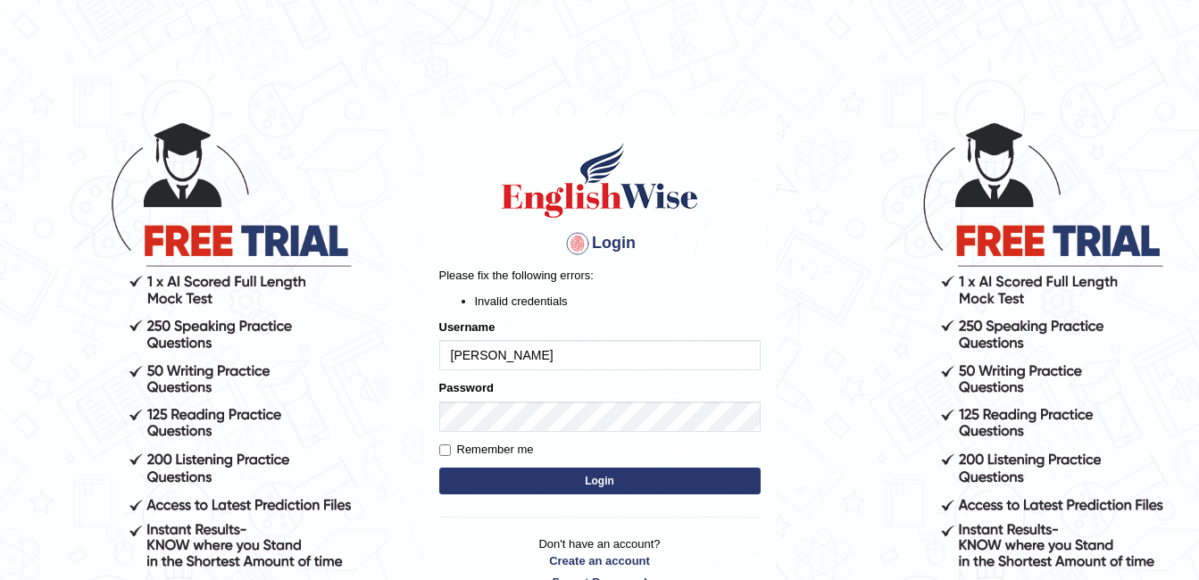
click at [459, 351] on input "[PERSON_NAME]" at bounding box center [599, 355] width 321 height 30
type input "[PERSON_NAME]"
click at [536, 477] on button "Login" at bounding box center [599, 481] width 321 height 27
click at [513, 359] on input "amritpal" at bounding box center [599, 355] width 321 height 30
type input "amritpalkaurmali"
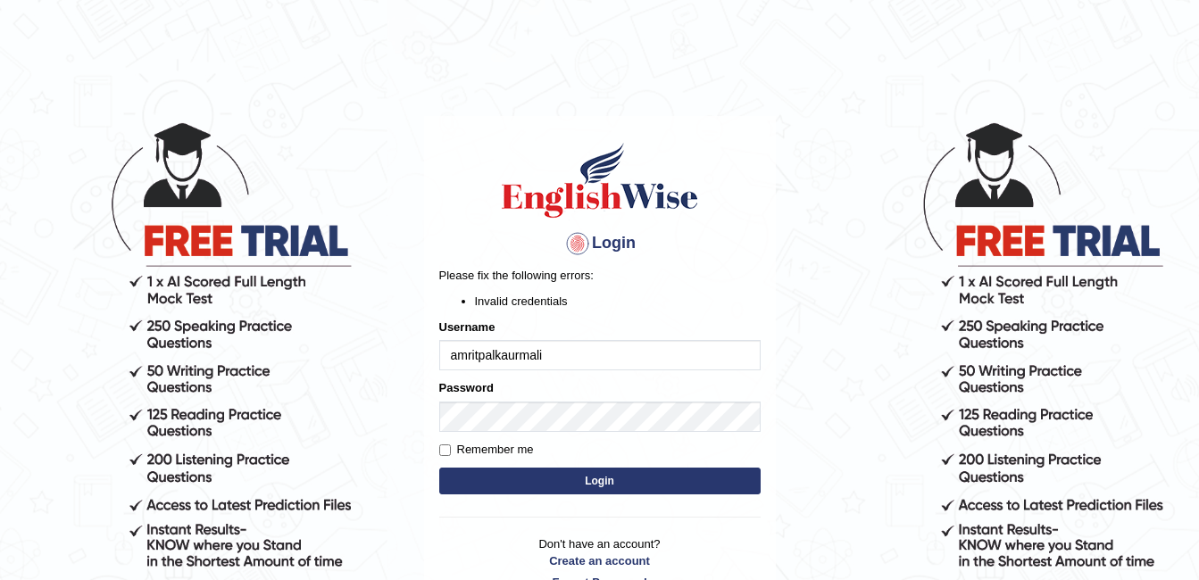
click at [585, 485] on button "Login" at bounding box center [599, 481] width 321 height 27
click at [562, 355] on input "amritpalkaurmali" at bounding box center [599, 355] width 321 height 30
type input "amritpalkaurmalhi"
click at [580, 478] on button "Login" at bounding box center [599, 481] width 321 height 27
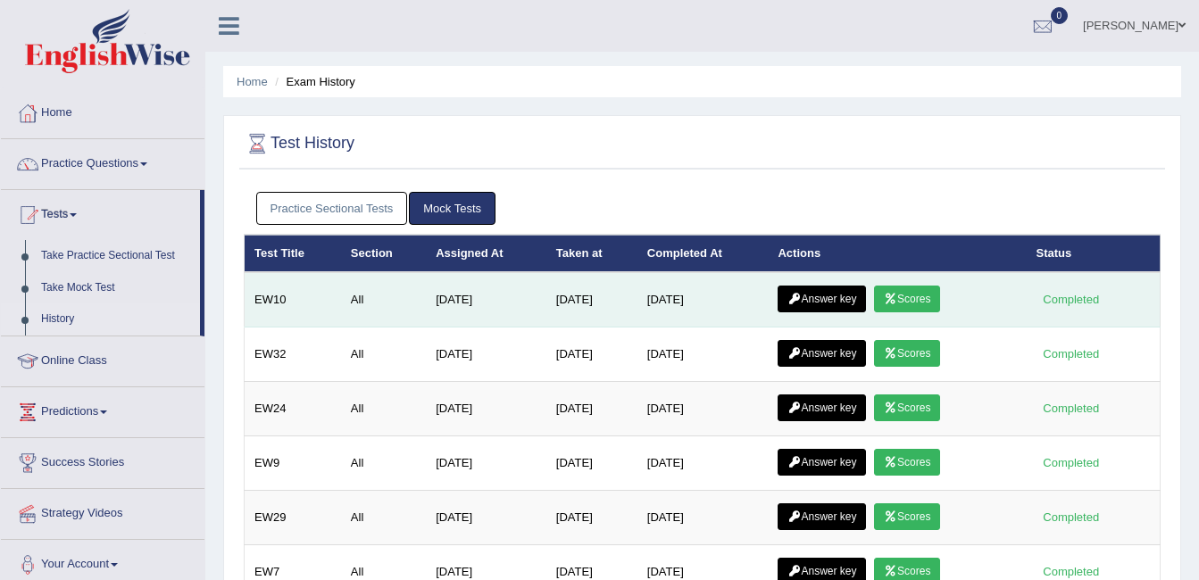
click at [832, 297] on link "Answer key" at bounding box center [821, 299] width 88 height 27
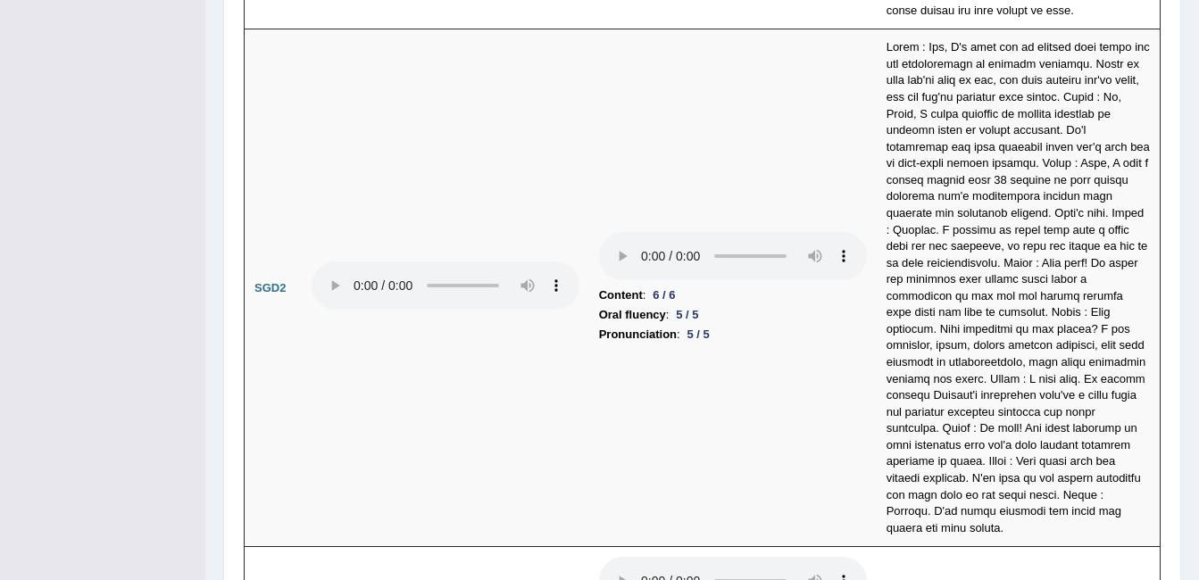
scroll to position [5986, 0]
